Goal: Task Accomplishment & Management: Use online tool/utility

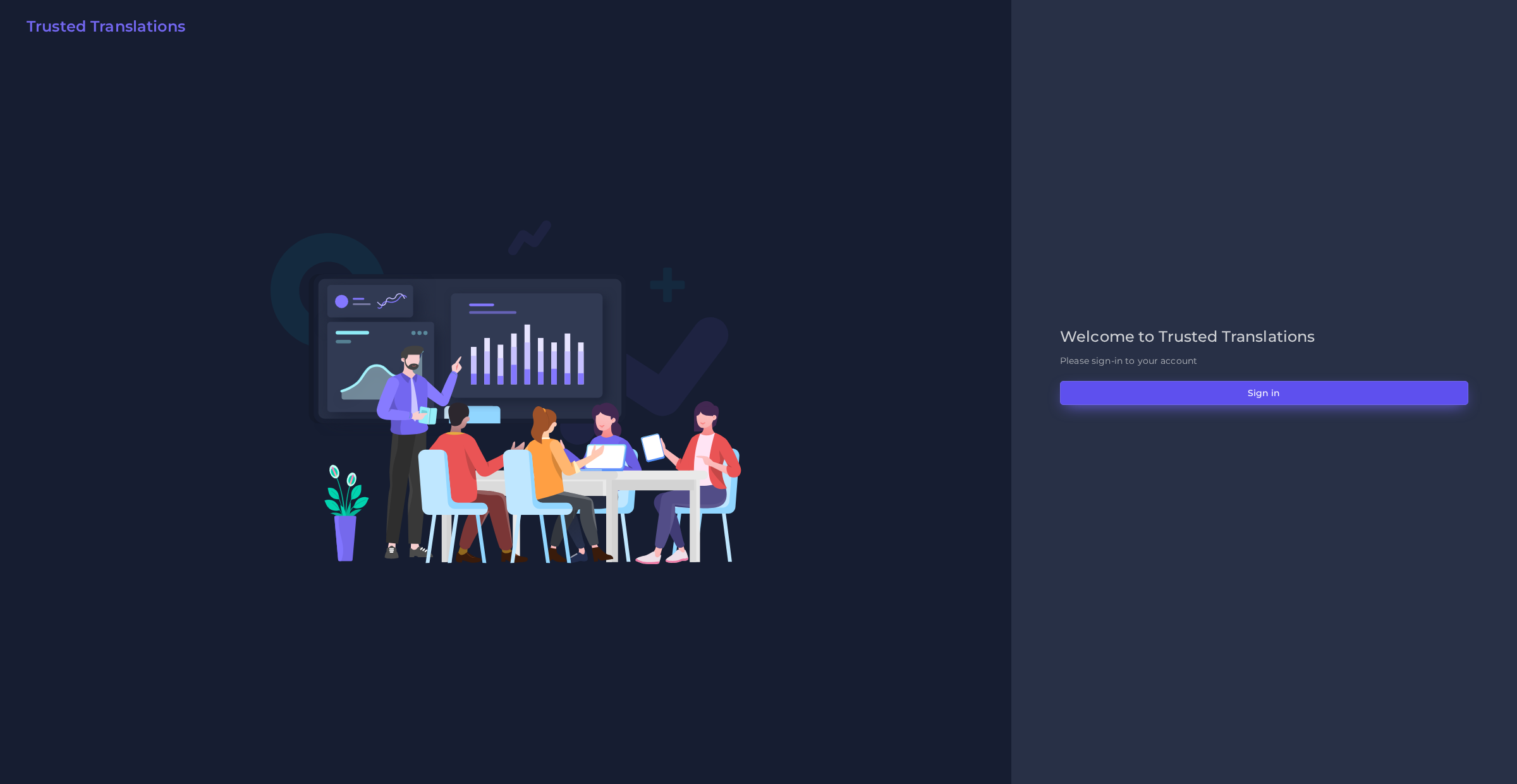
click at [1185, 403] on button "Sign in" at bounding box center [1264, 393] width 409 height 24
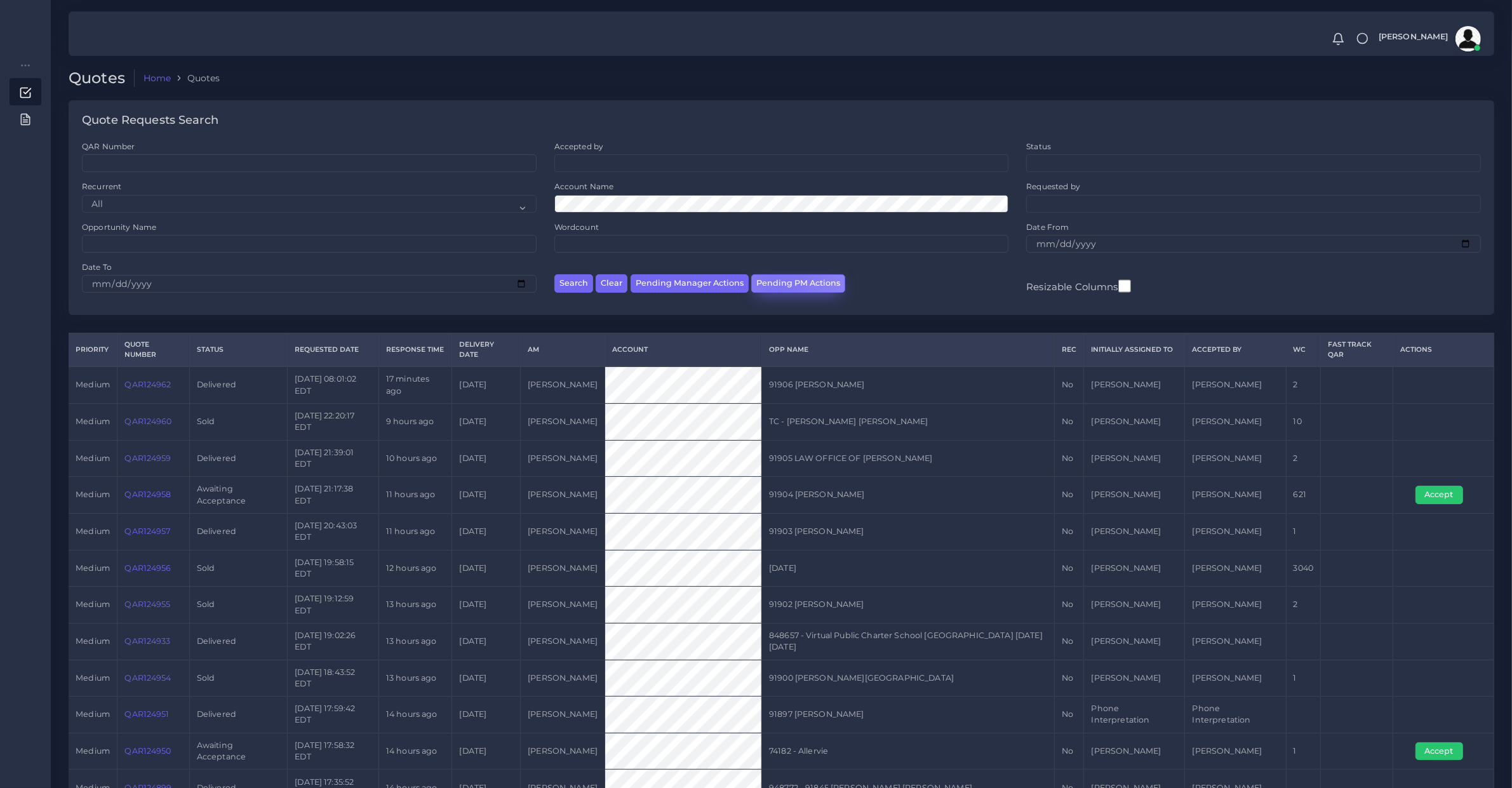
click at [778, 284] on button "Pending PM Actions" at bounding box center [797, 283] width 94 height 18
select select "awaiting_acceptance"
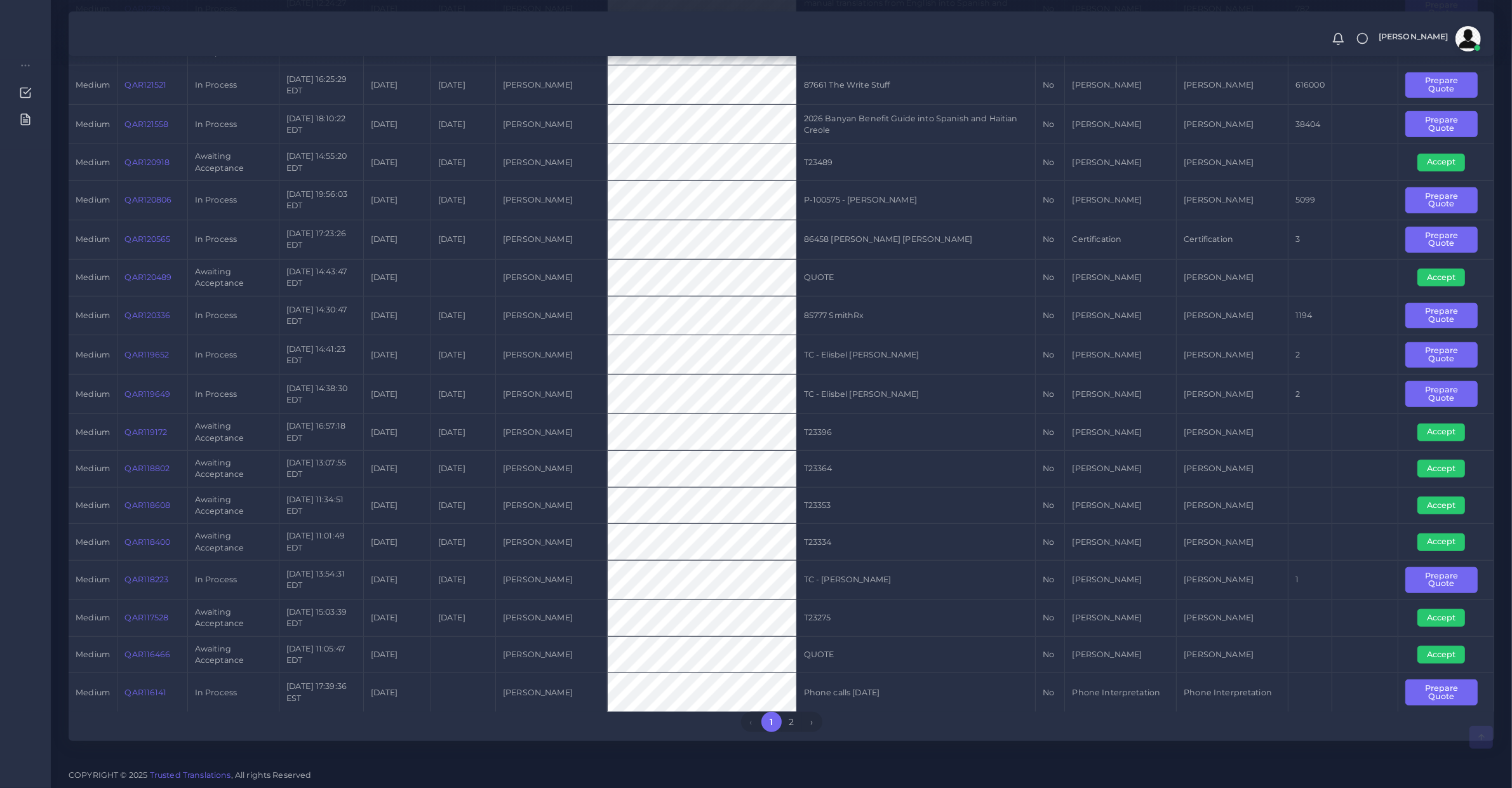
scroll to position [803, 0]
